Goal: Information Seeking & Learning: Learn about a topic

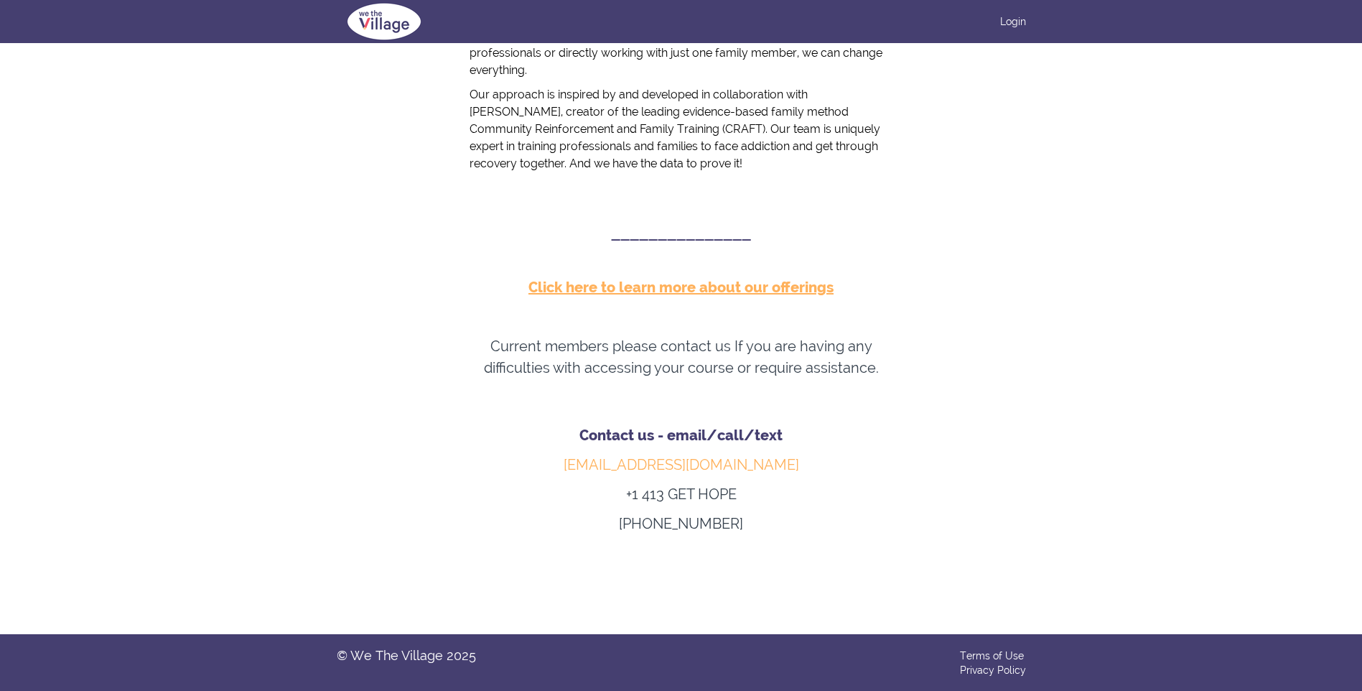
scroll to position [654, 0]
click at [659, 281] on u "﻿Click here to learn more about our offering" at bounding box center [677, 286] width 298 height 17
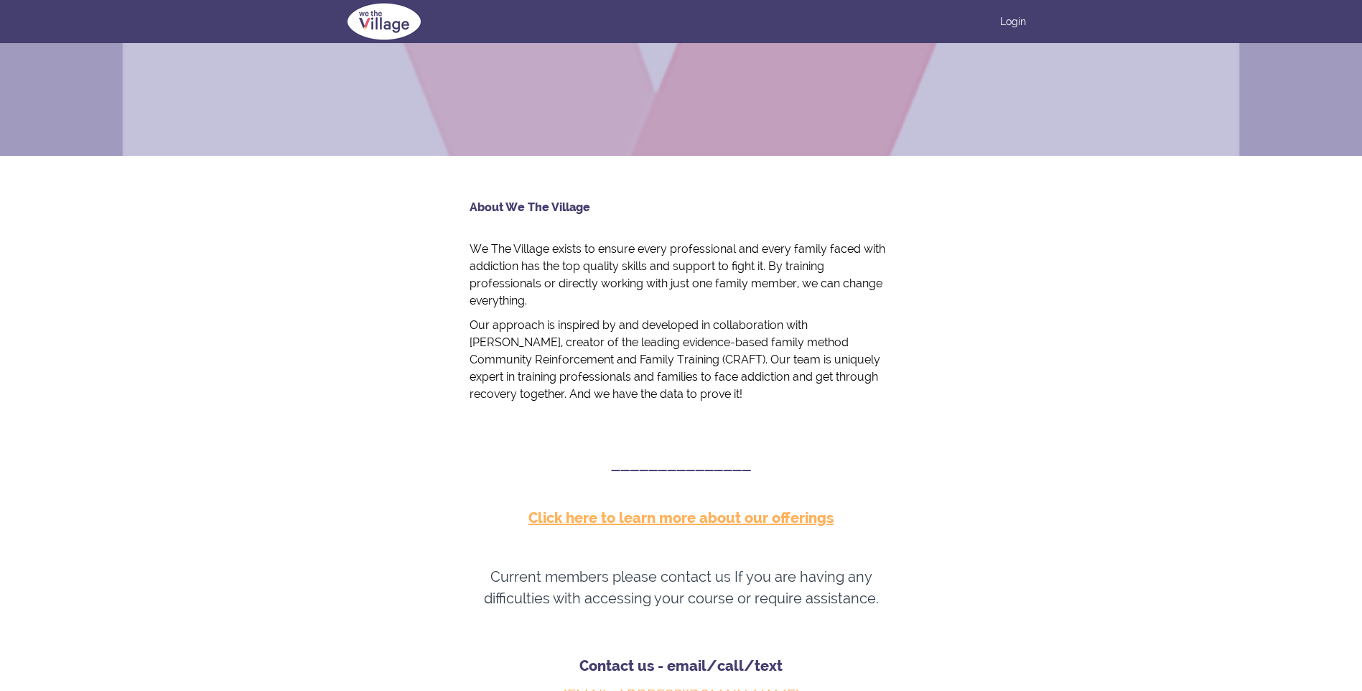
scroll to position [510, 0]
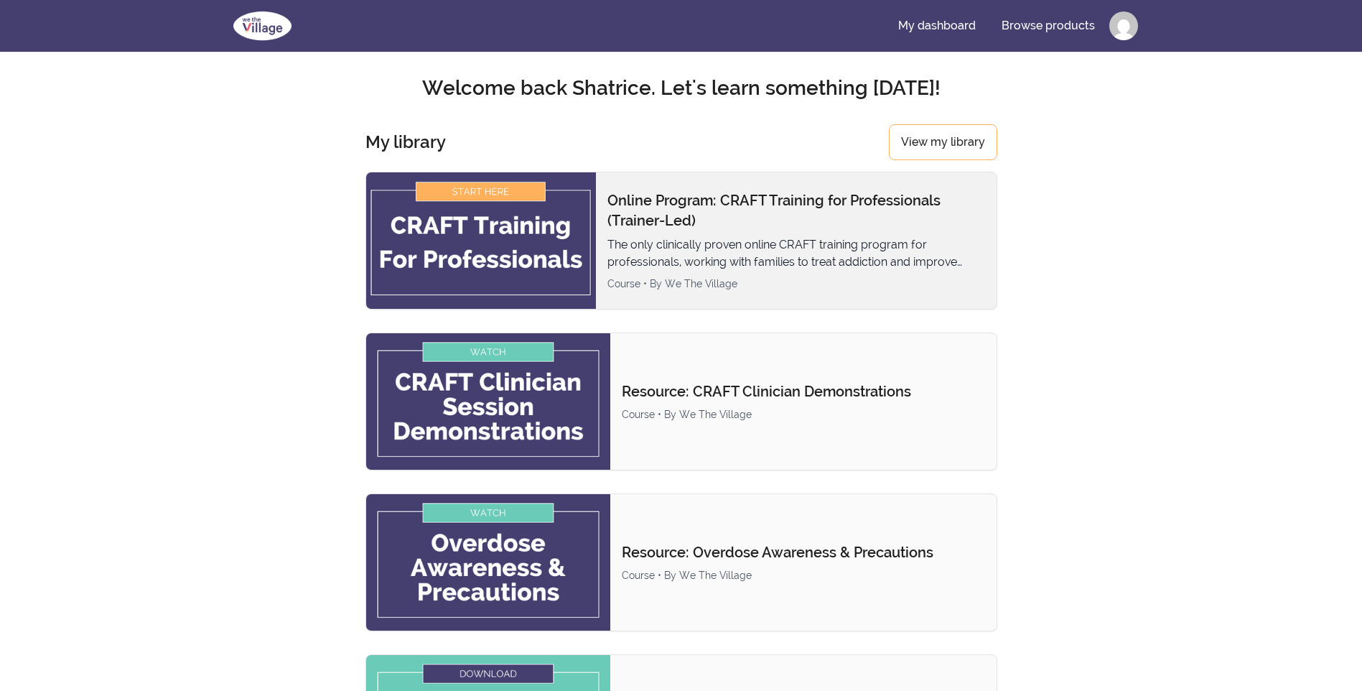
click at [524, 194] on img at bounding box center [481, 240] width 230 height 136
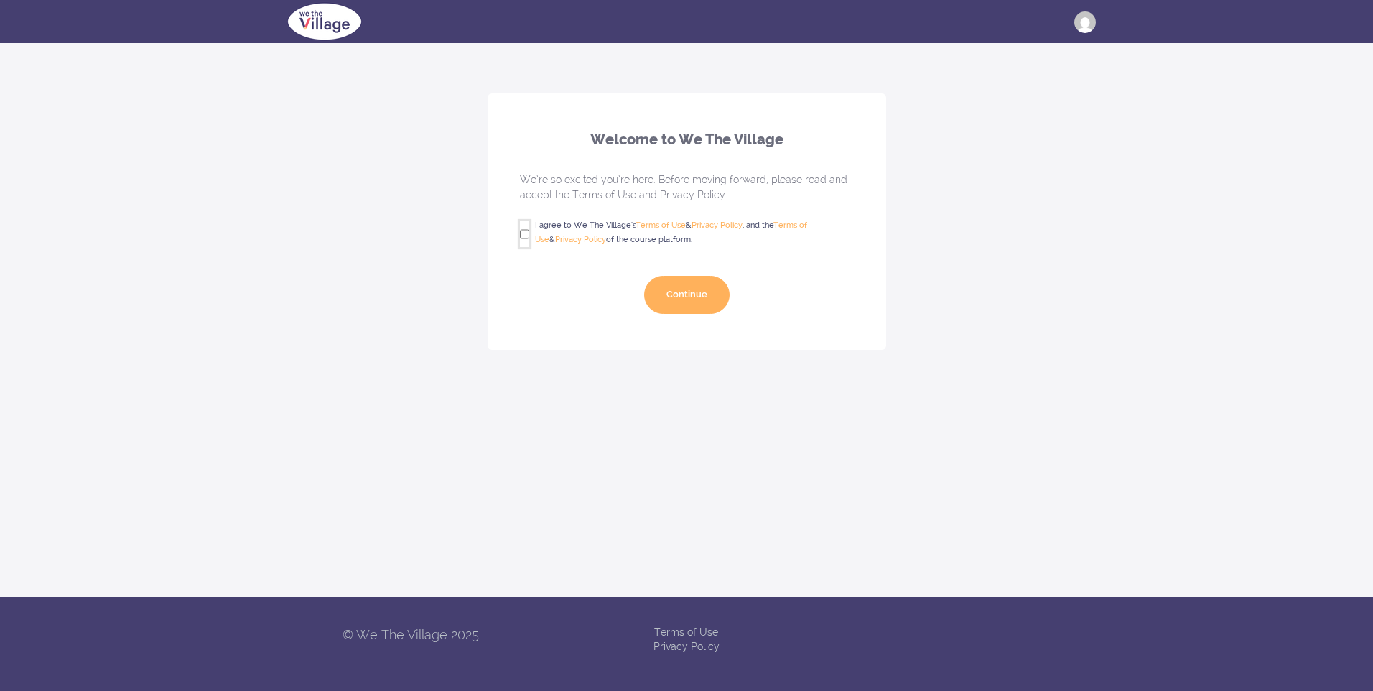
click at [520, 234] on input "I agree to We The Village's Terms of Use & Privacy Policy , and the Terms of Us…" at bounding box center [524, 234] width 9 height 26
checkbox input "true"
click at [655, 281] on button "Continue" at bounding box center [686, 295] width 85 height 38
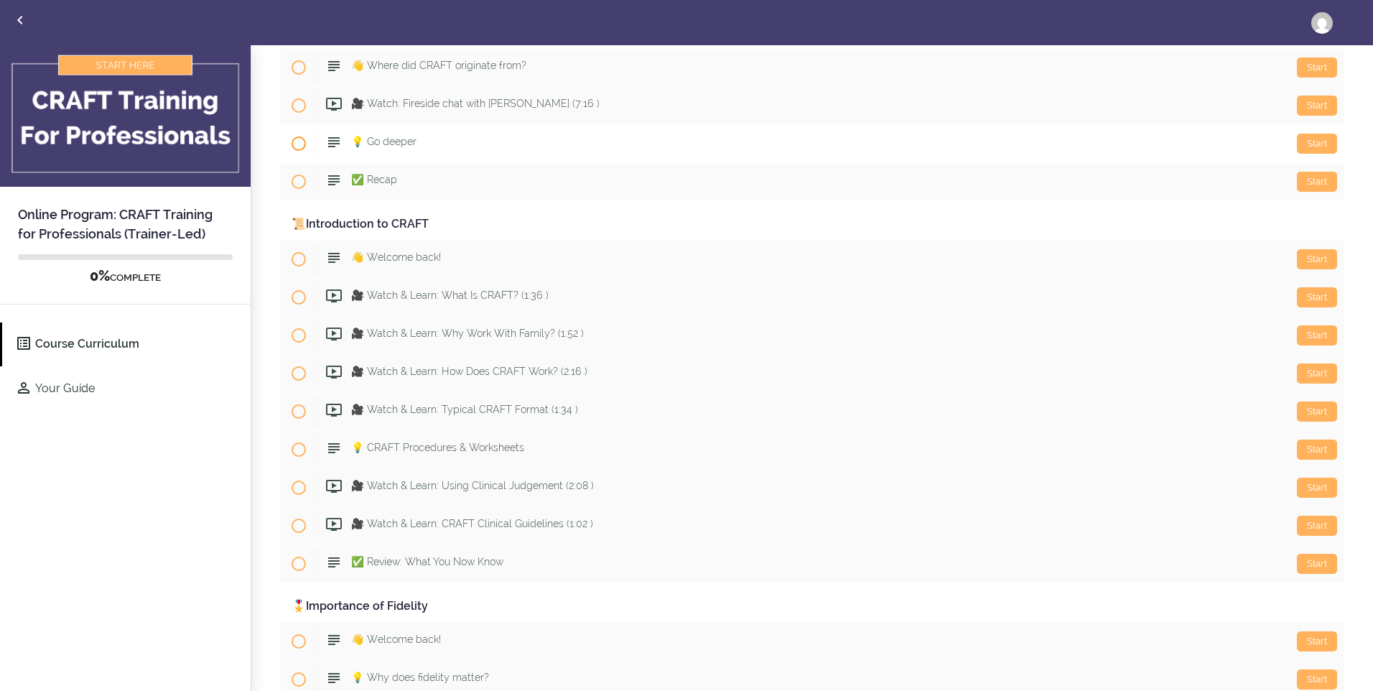
scroll to position [431, 0]
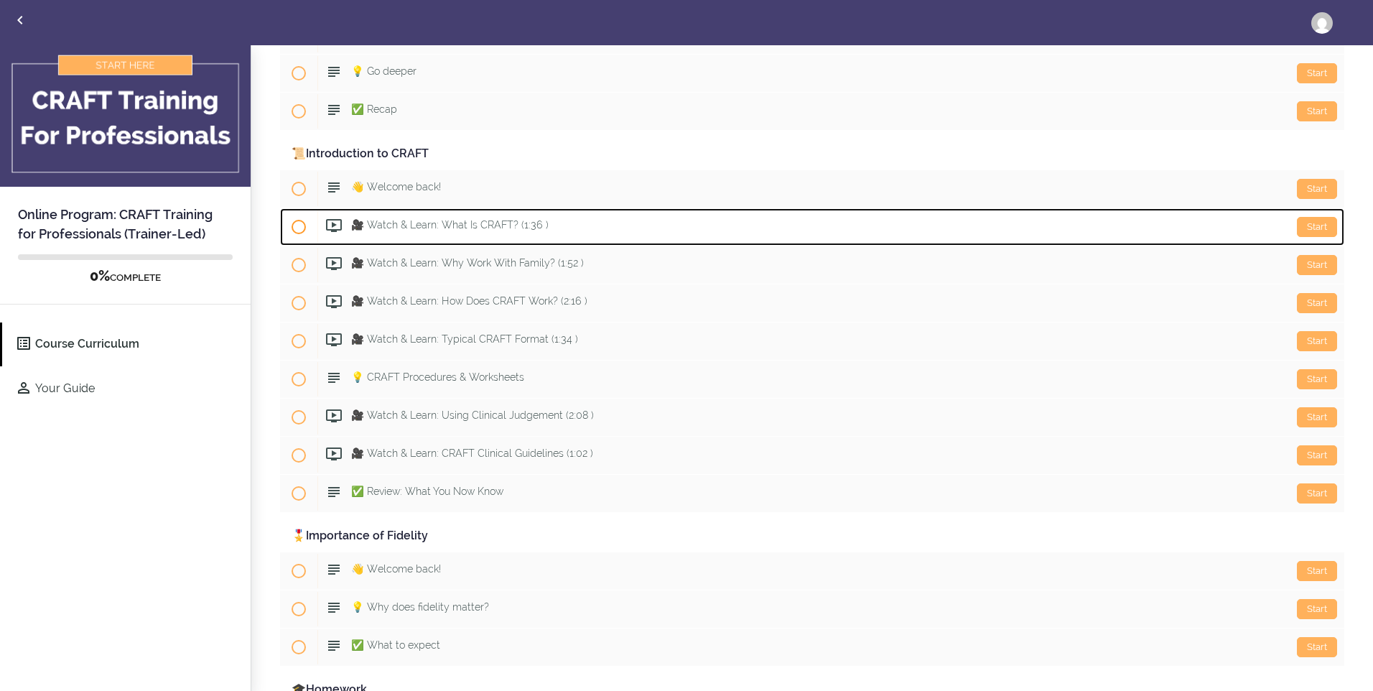
click at [493, 215] on div "Start 🎥 Watch & Learn: What Is CRAFT? (1:36 )" at bounding box center [830, 227] width 1027 height 34
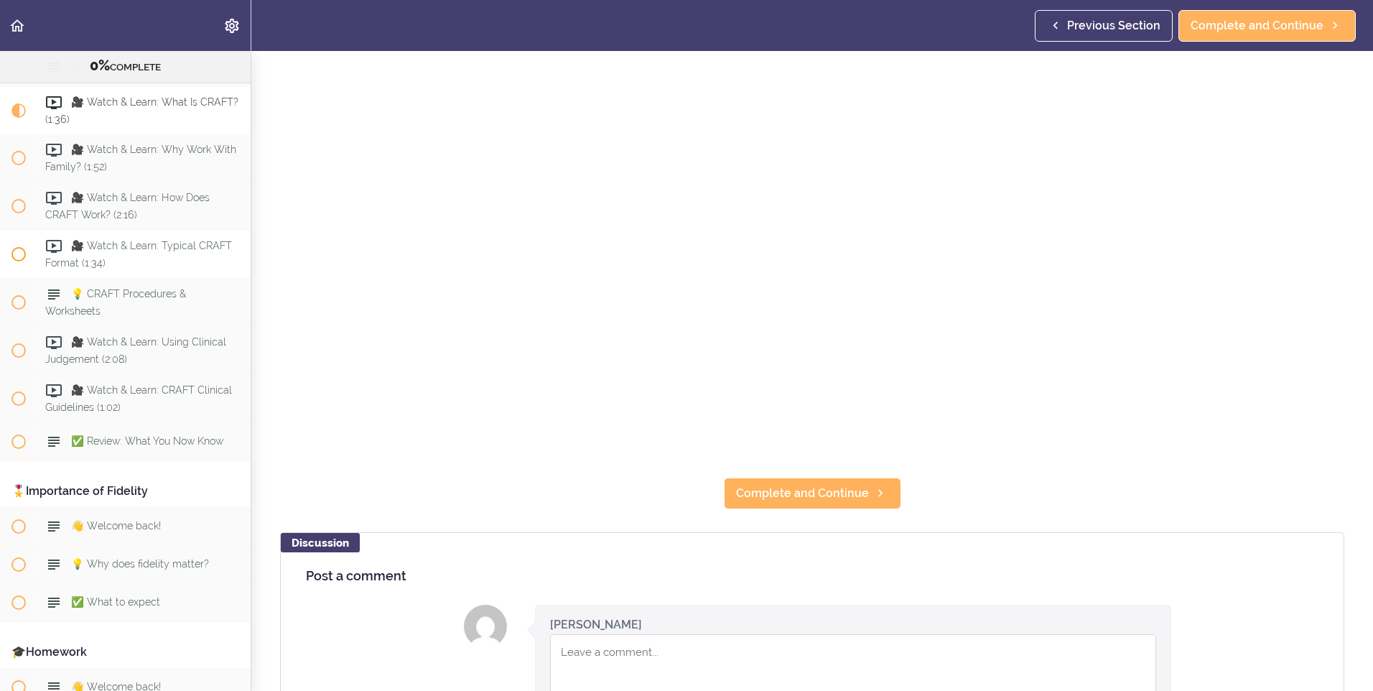
scroll to position [795, 0]
